Goal: Transaction & Acquisition: Download file/media

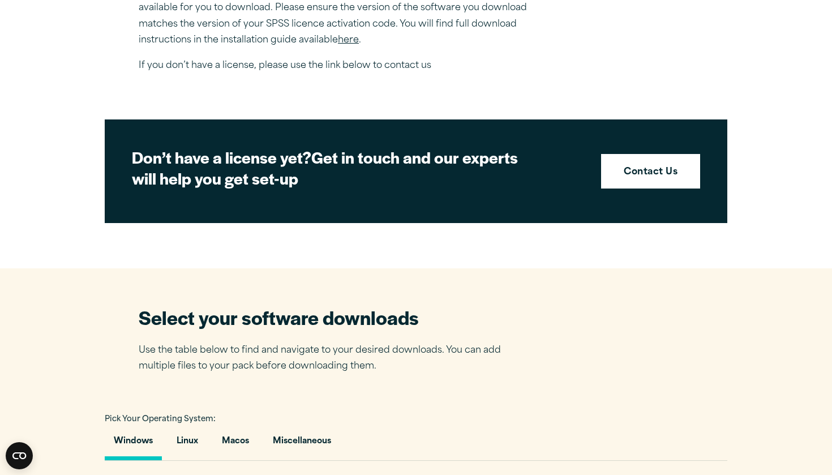
scroll to position [627, 0]
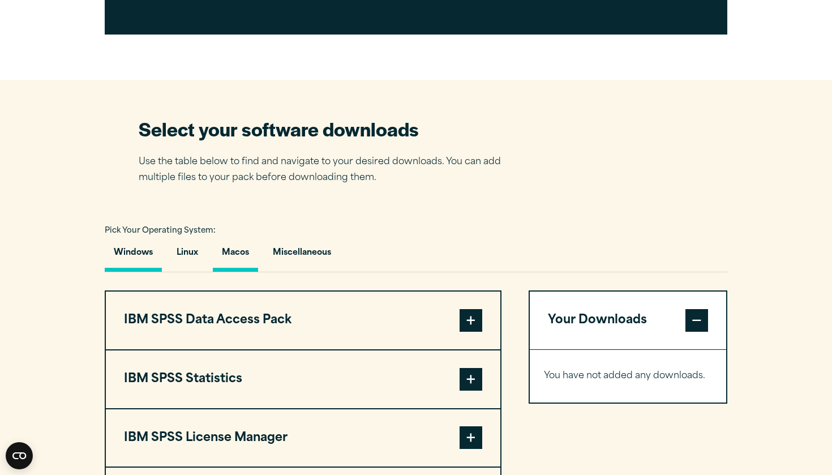
click at [239, 246] on button "Macos" at bounding box center [235, 256] width 45 height 32
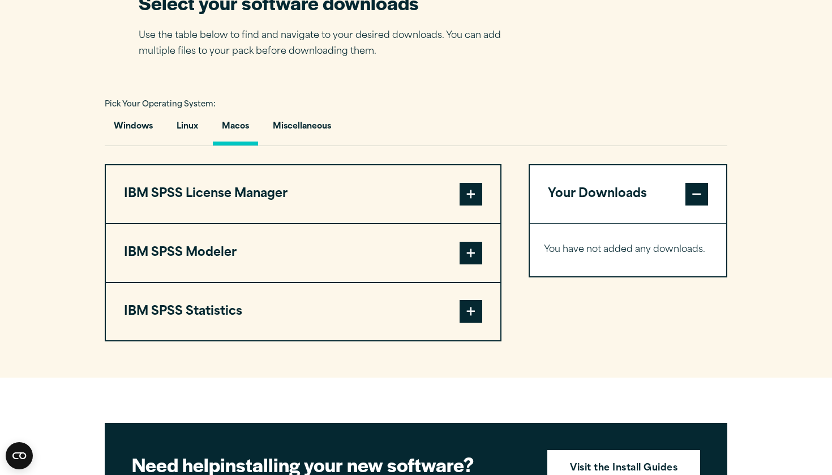
scroll to position [753, 0]
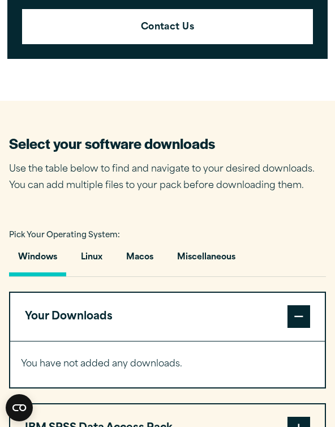
scroll to position [600, 0]
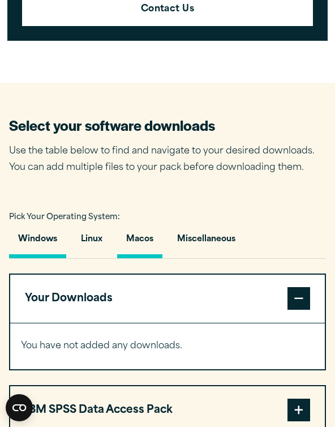
click at [149, 241] on button "Macos" at bounding box center [139, 242] width 45 height 32
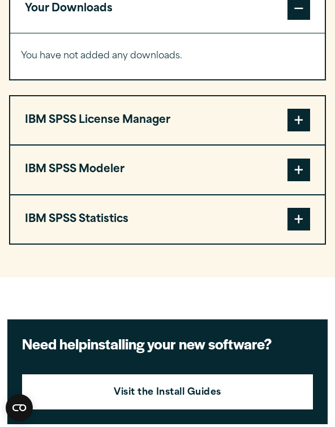
scroll to position [891, 0]
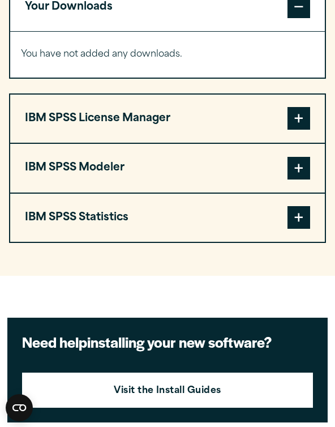
click at [290, 211] on span at bounding box center [299, 217] width 23 height 23
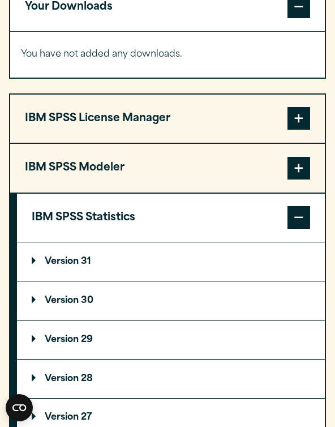
click at [135, 258] on summary "Version 31" at bounding box center [171, 261] width 308 height 39
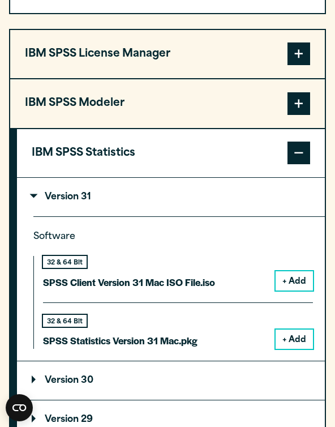
scroll to position [956, 0]
click at [298, 335] on button "+ Add" at bounding box center [294, 339] width 37 height 19
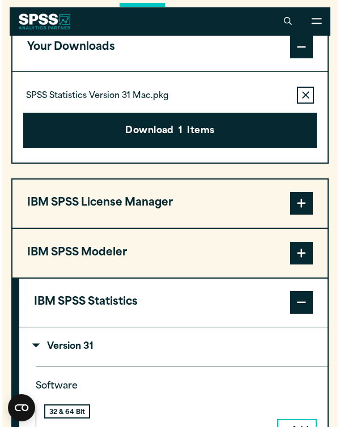
scroll to position [849, 0]
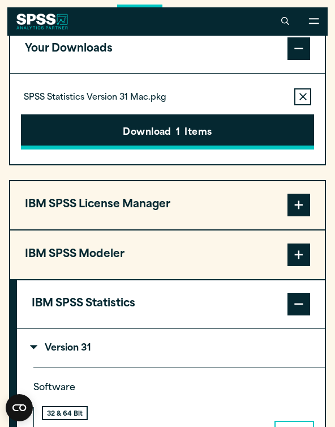
click at [198, 140] on button "Download 1 Items" at bounding box center [168, 131] width 294 height 35
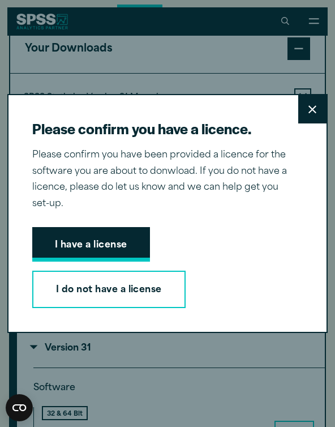
click at [125, 230] on button "I have a license" at bounding box center [91, 244] width 118 height 35
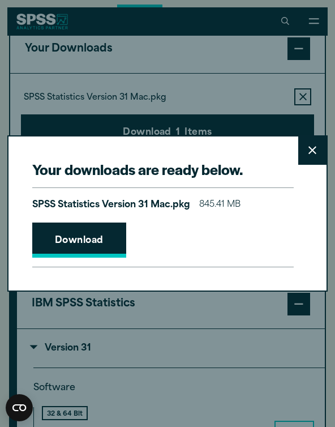
click at [113, 236] on link "Download" at bounding box center [79, 240] width 94 height 35
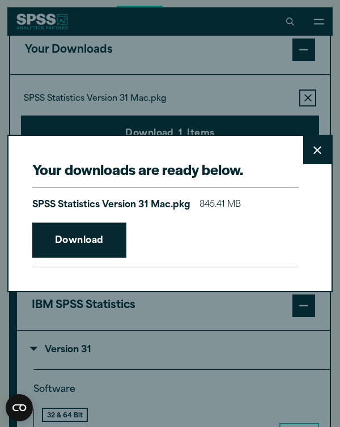
click at [306, 150] on button "Close" at bounding box center [317, 150] width 28 height 28
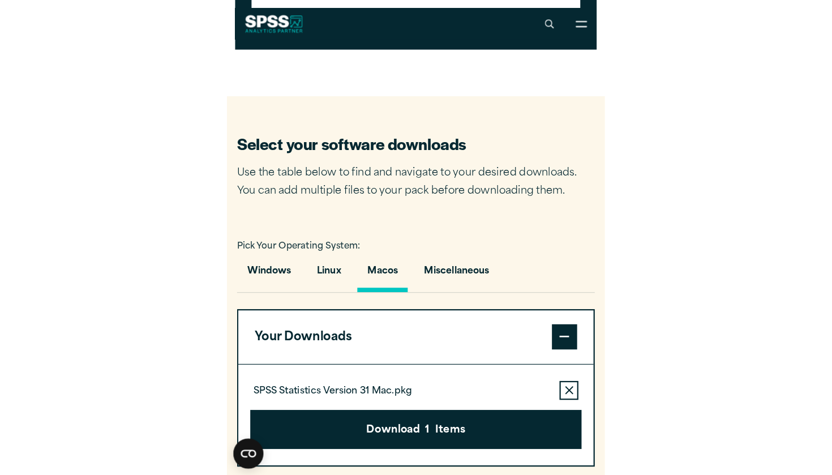
scroll to position [588, 0]
